Goal: Information Seeking & Learning: Learn about a topic

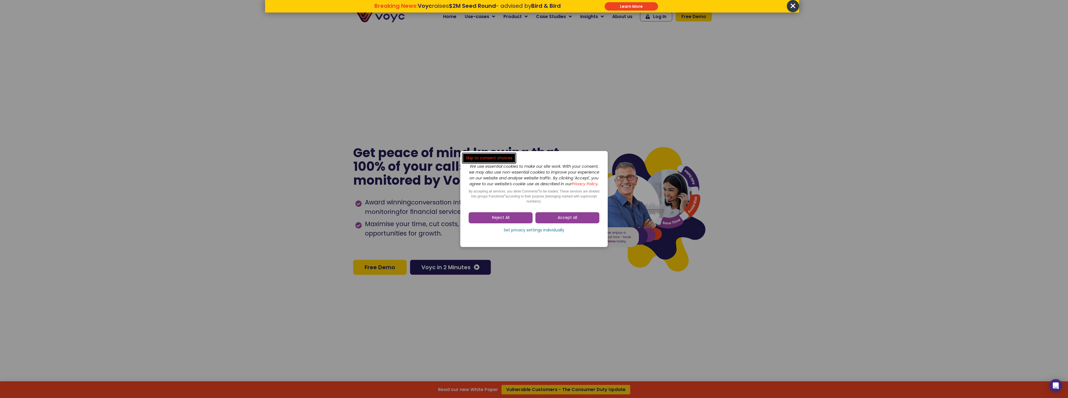
click at [792, 4] on dialog "Skip to consent choices We use essential cookies to make our site work. With yo…" at bounding box center [534, 199] width 1068 height 398
click at [1046, 49] on dialog "Skip to consent choices We use essential cookies to make our site work. With yo…" at bounding box center [534, 199] width 1068 height 398
click at [1047, 51] on dialog "Skip to consent choices We use essential cookies to make our site work. With yo…" at bounding box center [534, 199] width 1068 height 398
click at [1048, 53] on dialog "Skip to consent choices We use essential cookies to make our site work. With yo…" at bounding box center [534, 199] width 1068 height 398
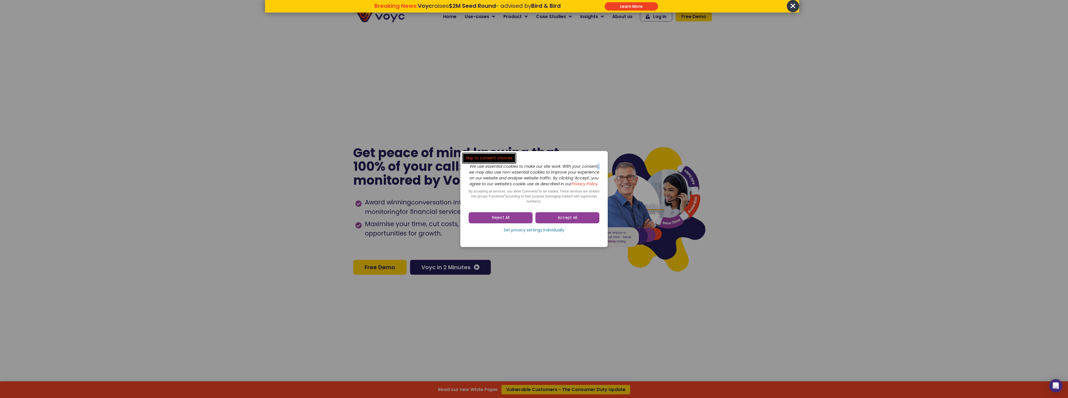
click at [1044, 53] on dialog "Skip to consent choices We use essential cookies to make our site work. With yo…" at bounding box center [534, 199] width 1068 height 398
click at [1045, 53] on dialog "Skip to consent choices We use essential cookies to make our site work. With yo…" at bounding box center [534, 199] width 1068 height 398
click at [621, 5] on dialog "Skip to consent choices We use essential cookies to make our site work. With yo…" at bounding box center [534, 199] width 1068 height 398
click at [623, 7] on dialog "Skip to consent choices We use essential cookies to make our site work. With yo…" at bounding box center [534, 199] width 1068 height 398
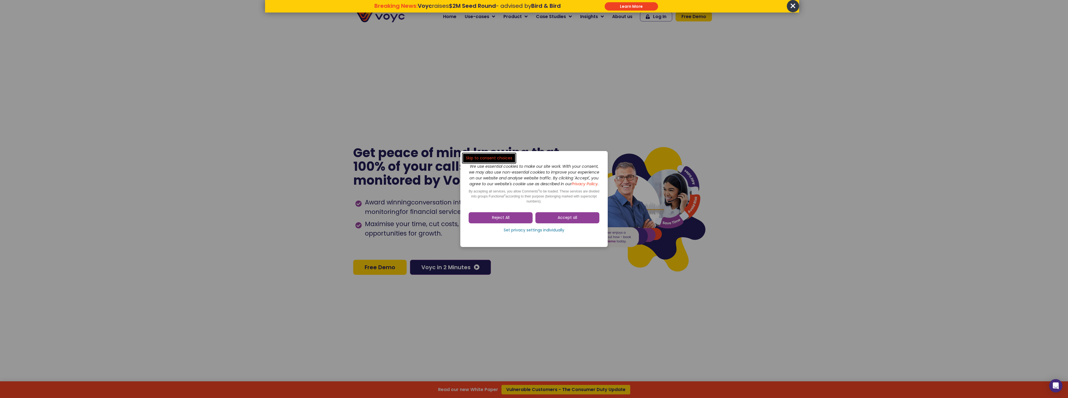
click at [794, 7] on dialog "Skip to consent choices We use essential cookies to make our site work. With yo…" at bounding box center [534, 199] width 1068 height 398
click at [565, 221] on span "Accept all" at bounding box center [567, 218] width 19 height 6
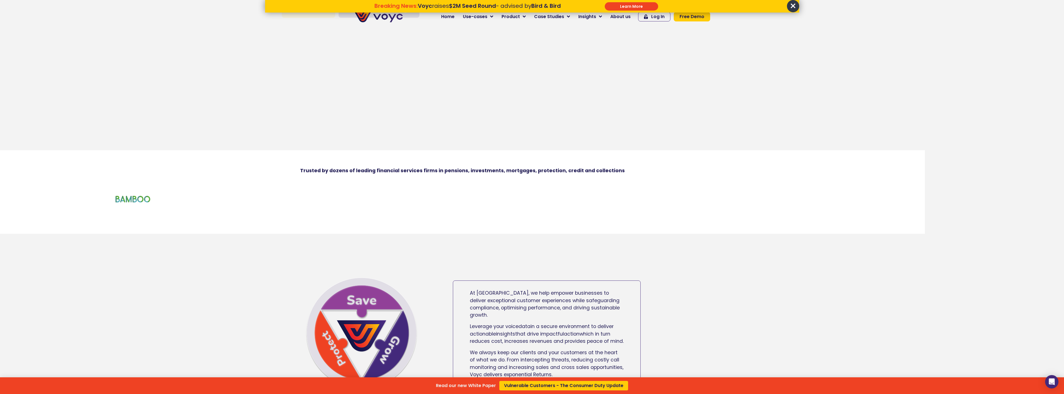
scroll to position [334, 0]
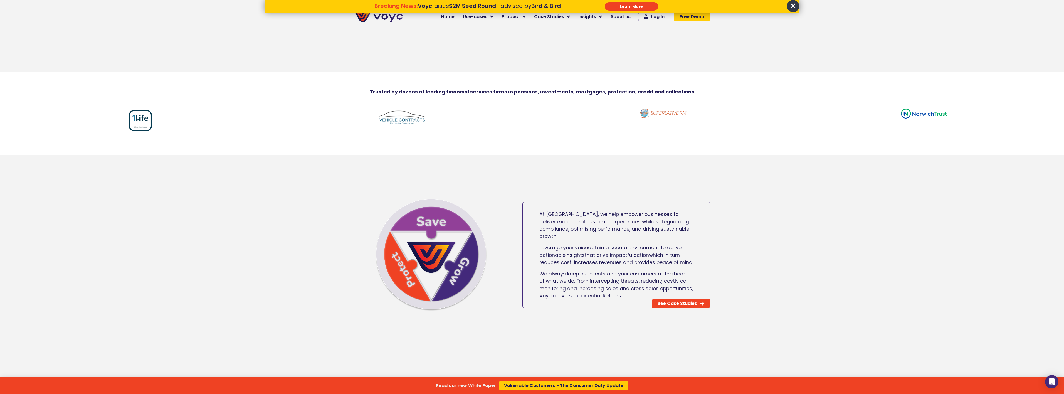
click at [603, 7] on div "Breaking News: Voyc raises $2M Seed Round - advised by Bird & Bird Learn More *…" at bounding box center [532, 6] width 534 height 13
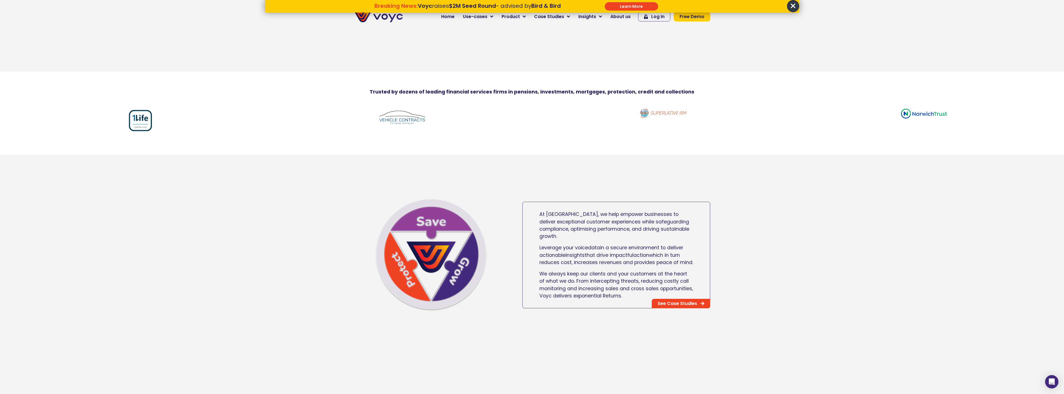
click at [615, 6] on input "******" at bounding box center [631, 6] width 53 height 8
